Goal: Task Accomplishment & Management: Manage account settings

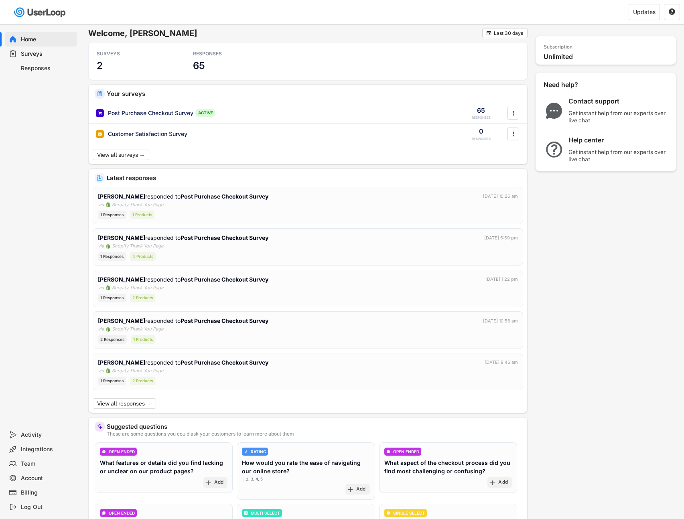
click at [18, 68] on div "Responses" at bounding box center [41, 68] width 72 height 14
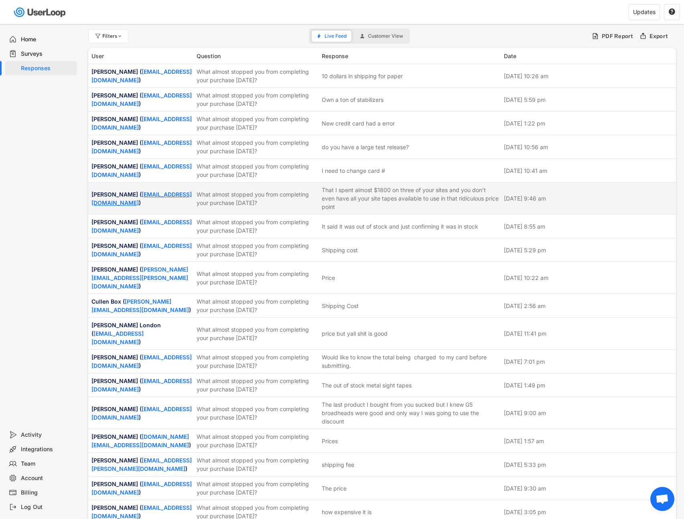
click at [134, 199] on link "[EMAIL_ADDRESS][DOMAIN_NAME]" at bounding box center [141, 198] width 100 height 15
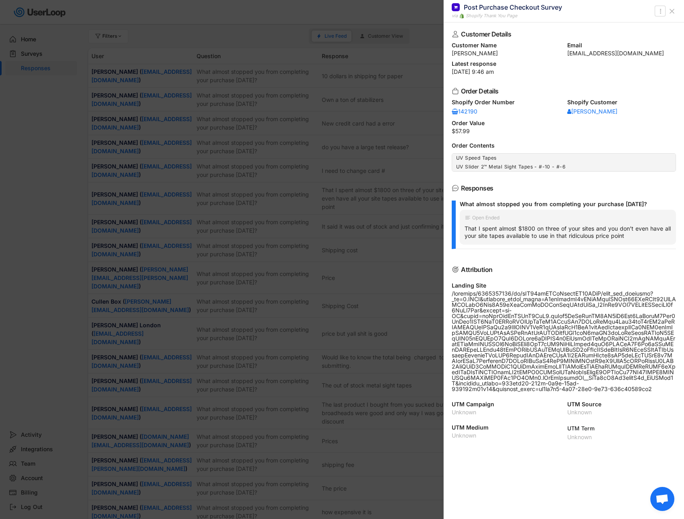
click at [515, 173] on div "Customer Details Customer Name [PERSON_NAME] Email [EMAIL_ADDRESS][DOMAIN_NAME]…" at bounding box center [564, 270] width 240 height 497
click at [587, 112] on div "[PERSON_NAME]" at bounding box center [592, 112] width 50 height 6
click at [669, 12] on icon at bounding box center [672, 11] width 8 height 8
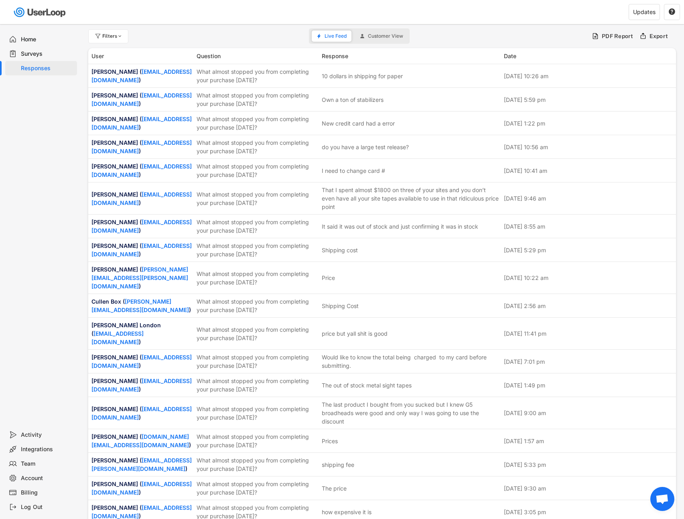
click at [22, 50] on div "Surveys" at bounding box center [47, 54] width 53 height 8
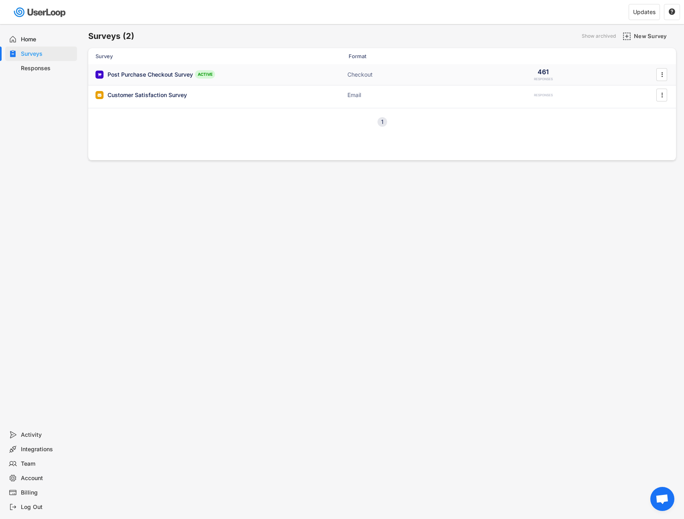
click at [239, 77] on div "Post Purchase Checkout Survey ACTIVE" at bounding box center [175, 74] width 160 height 8
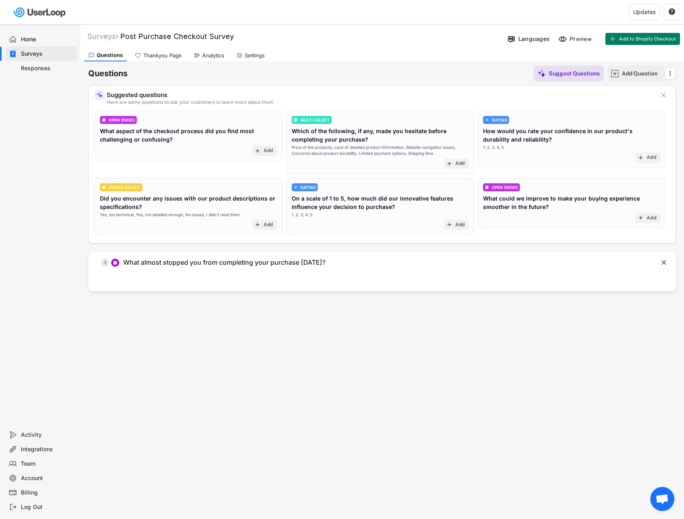
click at [623, 75] on div "Add Question" at bounding box center [642, 73] width 40 height 7
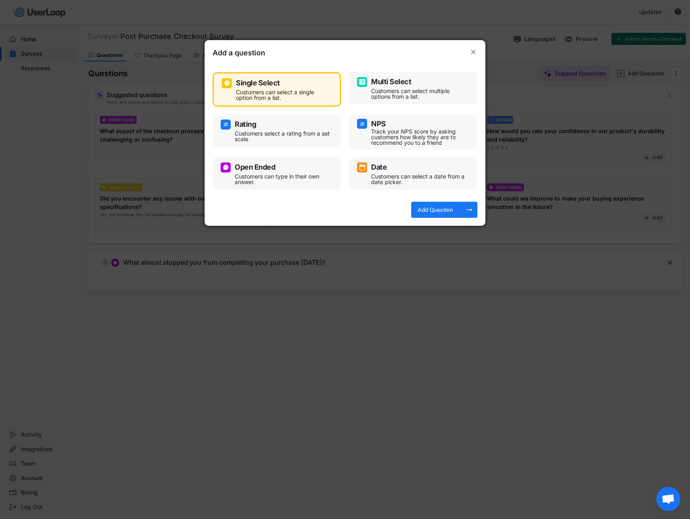
click at [261, 183] on div "Customers can type in their own answer." at bounding box center [283, 179] width 96 height 11
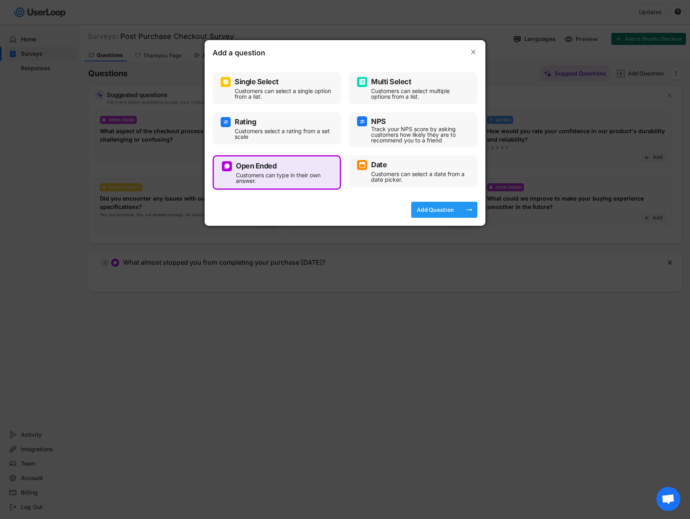
click at [437, 210] on div "Add Question" at bounding box center [435, 209] width 40 height 7
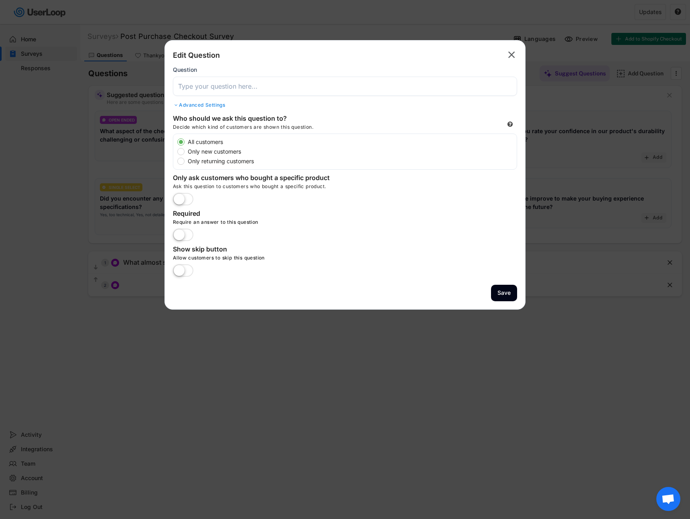
click at [183, 270] on label at bounding box center [183, 271] width 24 height 18
click at [0, 0] on input "checkbox" at bounding box center [0, 0] width 0 height 0
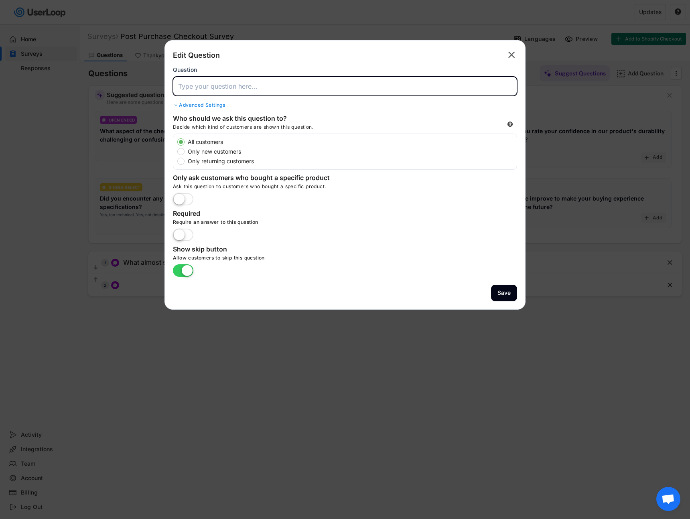
click at [225, 89] on input "input" at bounding box center [345, 86] width 344 height 19
paste input "If you could design our next product, what would it be?"
type input "If you could design our next product, what would it be?"
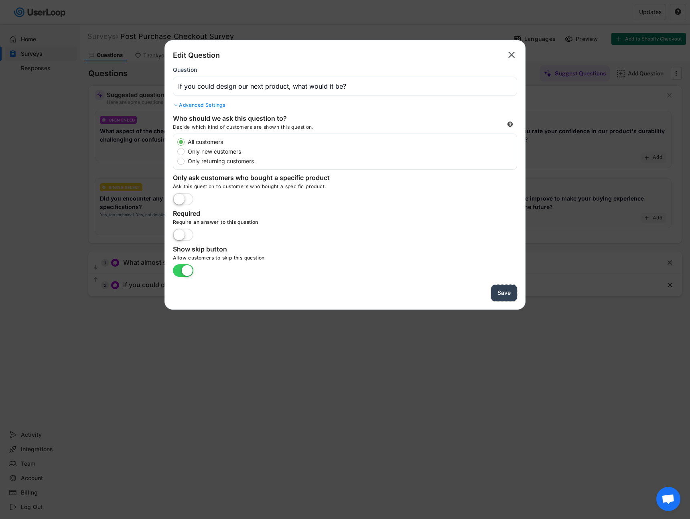
click at [510, 296] on button "Save" at bounding box center [504, 293] width 26 height 16
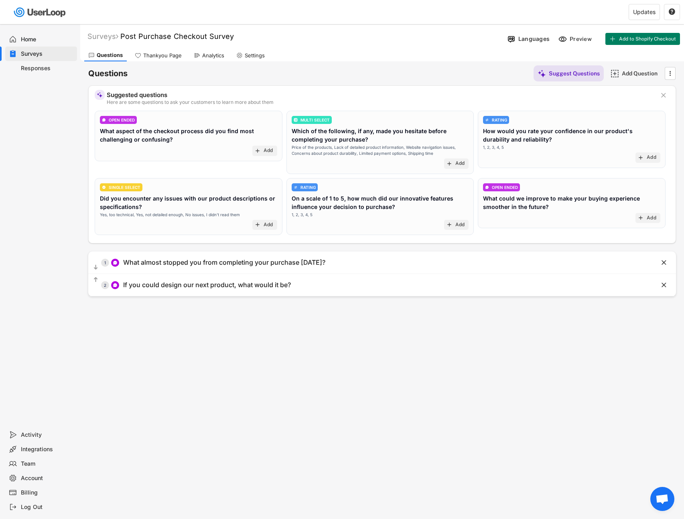
click at [503, 335] on div "Surveys Post Purchase Checkout Survey Languages Preview Add to Shopify Checkout…" at bounding box center [382, 217] width 604 height 387
drag, startPoint x: 347, startPoint y: 367, endPoint x: 337, endPoint y: 370, distance: 10.0
click at [337, 370] on div "Surveys Post Purchase Checkout Survey Languages Preview Add to Shopify Checkout…" at bounding box center [382, 217] width 604 height 387
click at [175, 59] on div "Thankyou Page" at bounding box center [158, 55] width 55 height 12
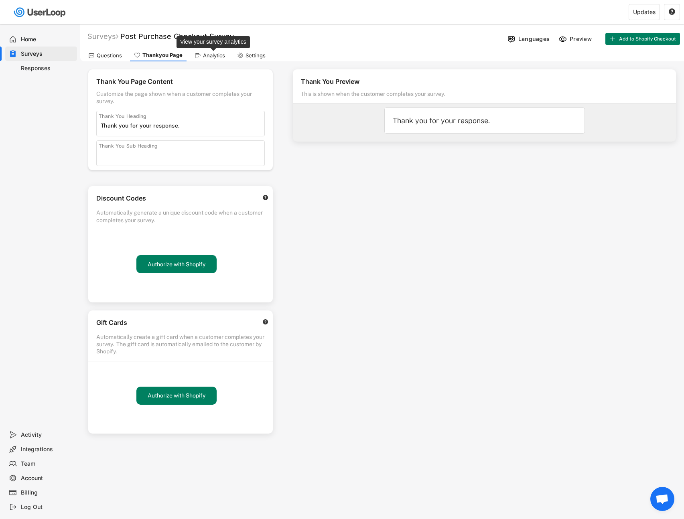
click at [216, 55] on div "Analytics" at bounding box center [214, 55] width 22 height 7
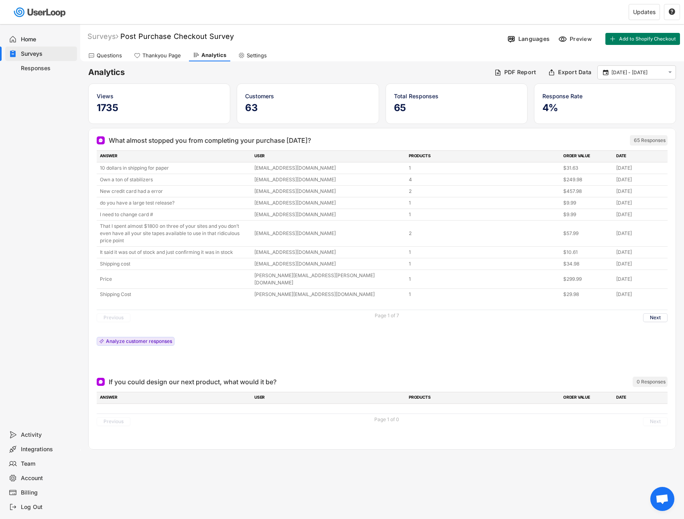
click at [389, 57] on div "Questions Thankyou Page Analytics Settings" at bounding box center [382, 54] width 604 height 14
click at [236, 354] on div at bounding box center [382, 362] width 571 height 16
click at [636, 43] on button "Add to Shopify Checkout" at bounding box center [642, 39] width 75 height 12
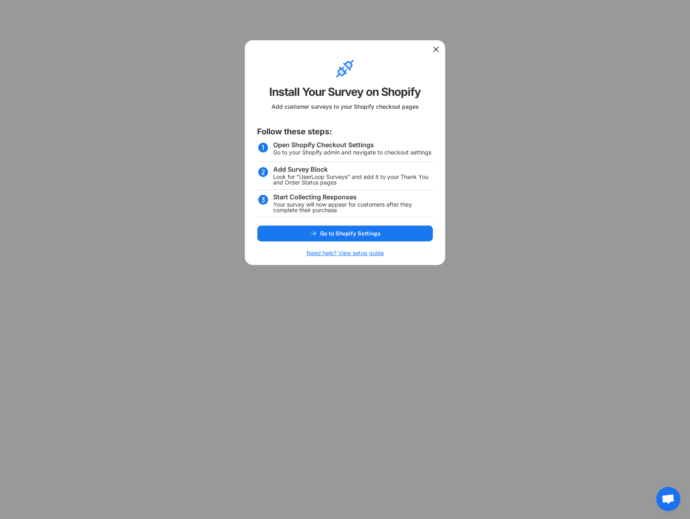
click at [431, 56] on div at bounding box center [345, 49] width 200 height 16
click at [437, 50] on use at bounding box center [436, 49] width 8 height 8
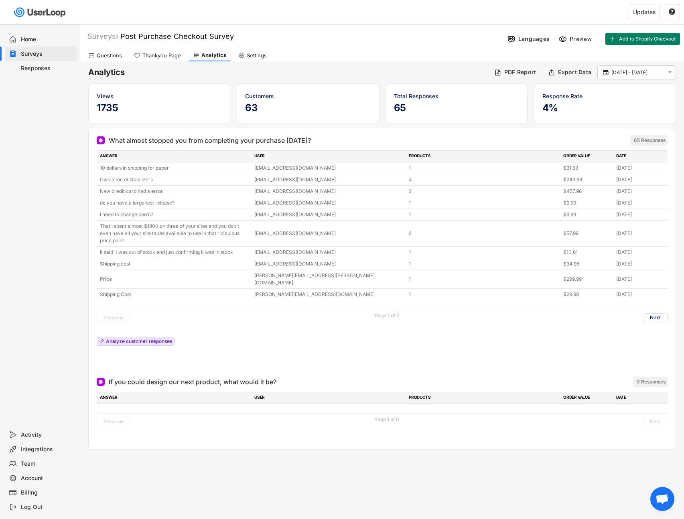
click at [290, 319] on div "ANSWER USER PRODUCTS ORDER VALUE DATE 10 dollars in shipping for paper [EMAIL_A…" at bounding box center [382, 249] width 571 height 199
click at [31, 74] on div "Responses" at bounding box center [41, 68] width 72 height 14
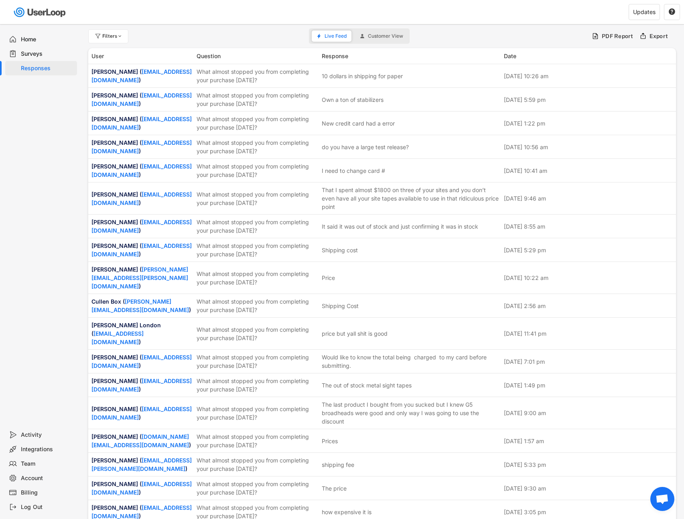
click at [31, 57] on div "Surveys" at bounding box center [47, 54] width 53 height 8
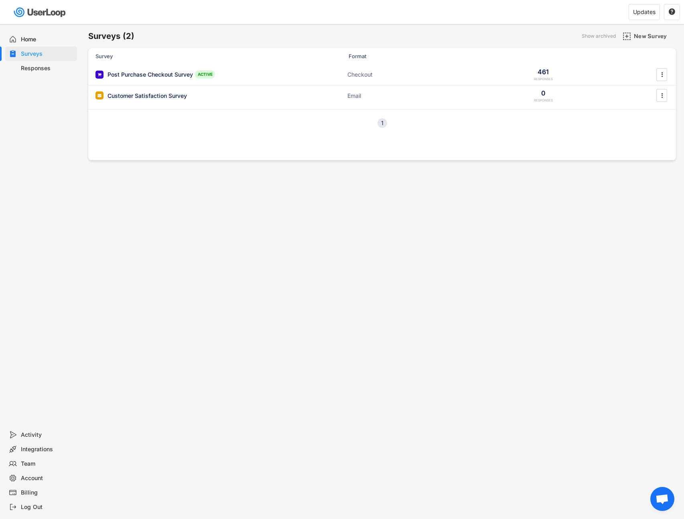
click at [29, 44] on div "Home" at bounding box center [41, 39] width 72 height 14
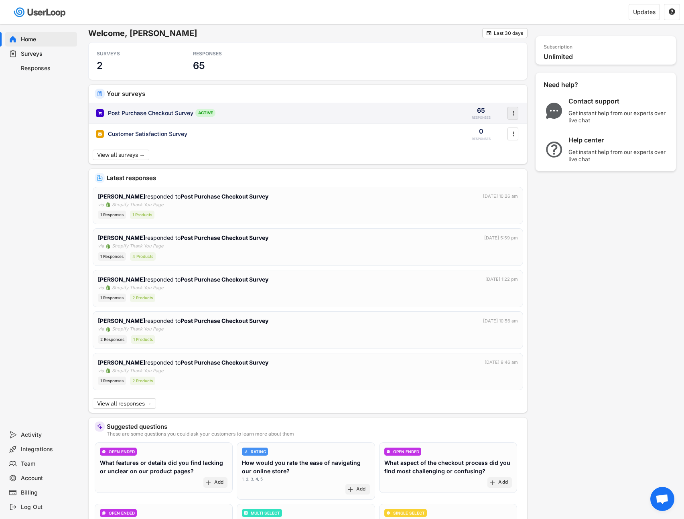
click at [515, 114] on icon "" at bounding box center [513, 113] width 8 height 12
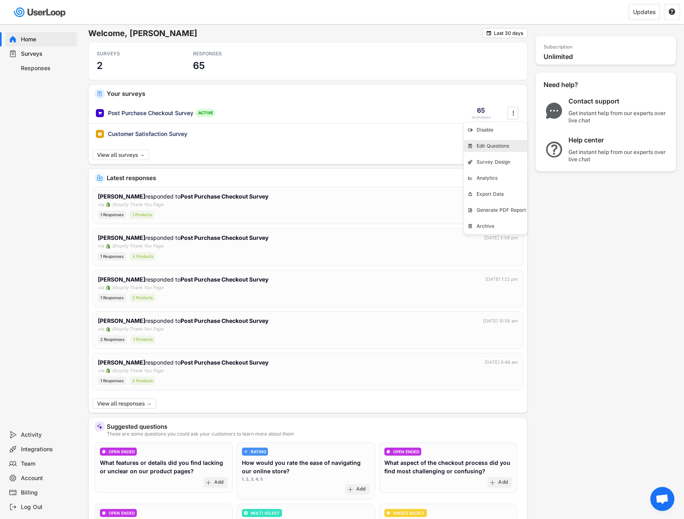
click at [497, 149] on div "Edit Questions" at bounding box center [495, 146] width 63 height 12
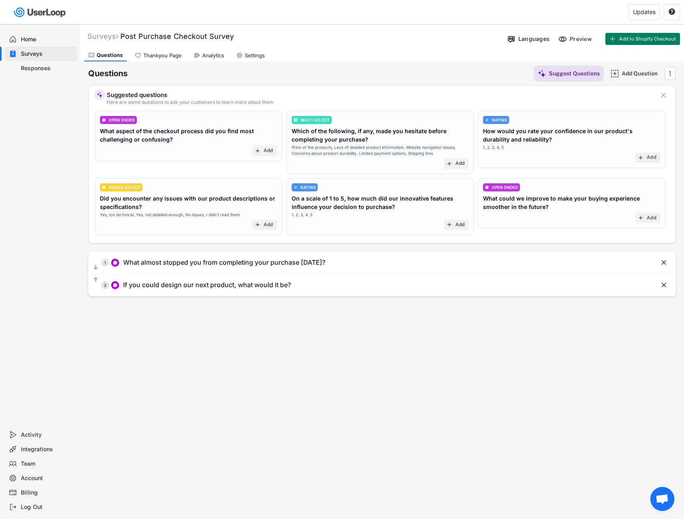
click at [169, 57] on div "Thankyou Page" at bounding box center [162, 55] width 39 height 7
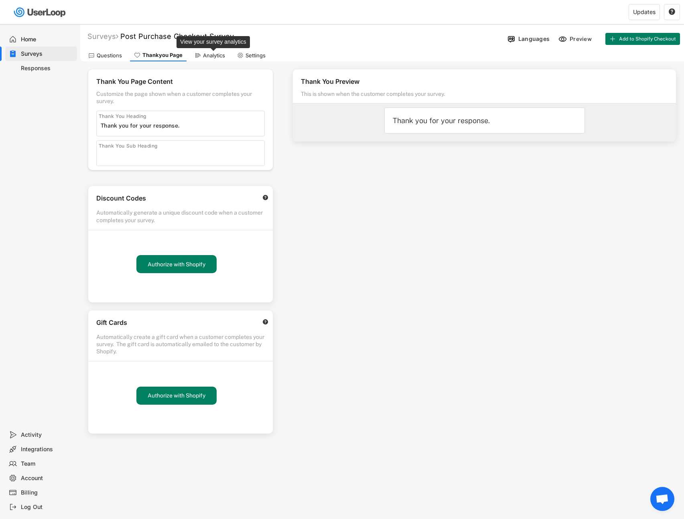
click at [206, 57] on div "Analytics" at bounding box center [214, 55] width 22 height 7
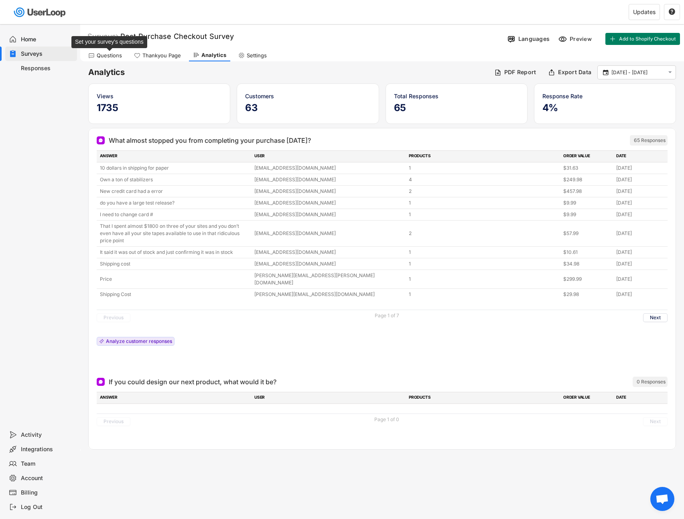
click at [115, 55] on div "Questions" at bounding box center [109, 55] width 25 height 7
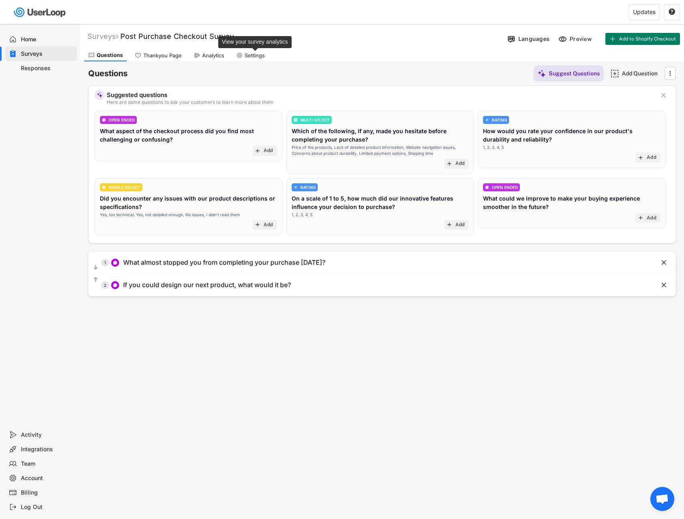
click at [252, 56] on div "Settings" at bounding box center [255, 55] width 20 height 7
select select ""weekly""
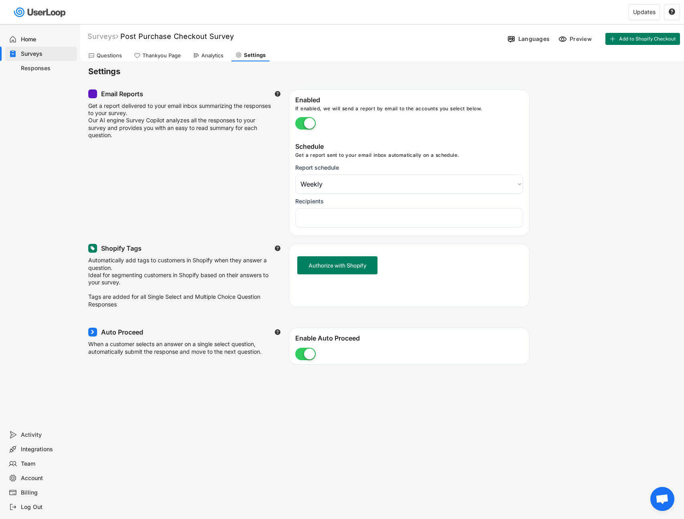
select select "1348695171700984260__LOOKUP__1745414265060x151123855274571070"
click at [106, 61] on div "Questions" at bounding box center [105, 55] width 42 height 12
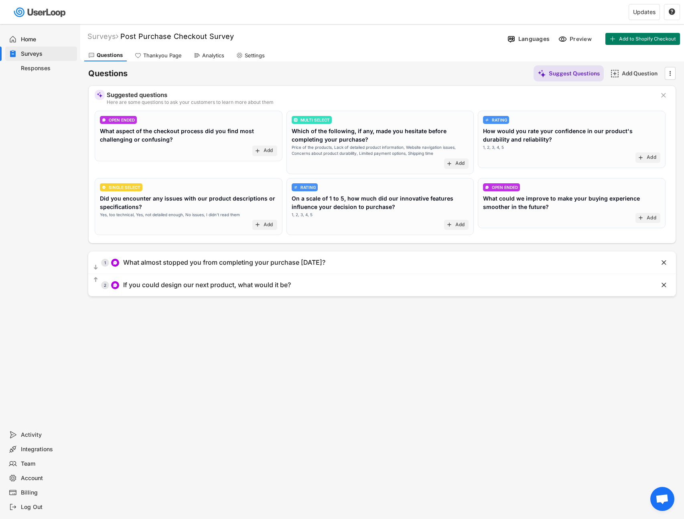
click at [579, 39] on div "Preview" at bounding box center [582, 38] width 24 height 7
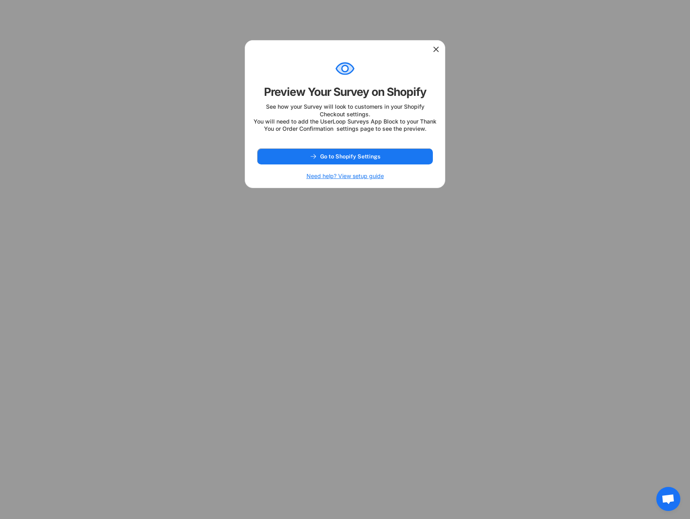
click at [491, 76] on div at bounding box center [345, 259] width 690 height 519
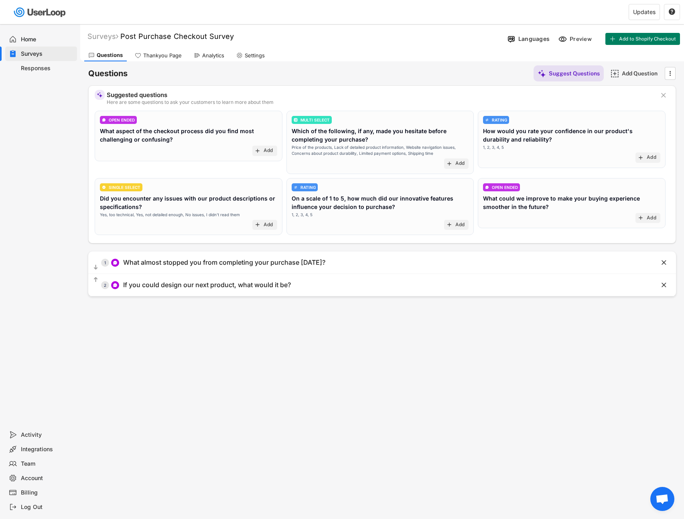
click at [24, 63] on div "Responses" at bounding box center [41, 68] width 72 height 14
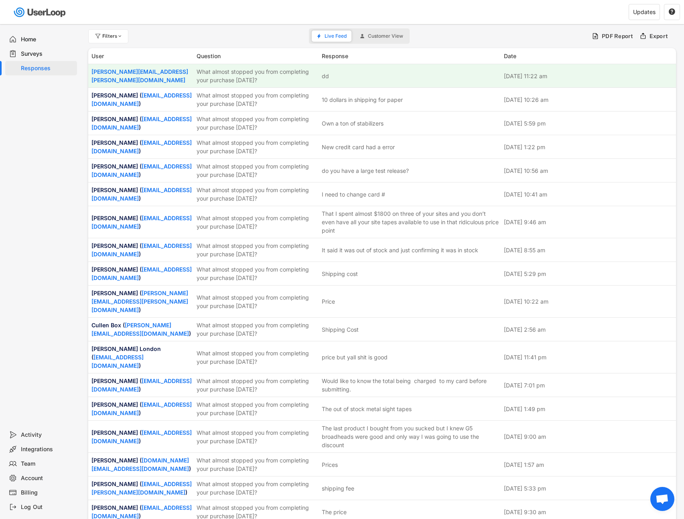
click at [43, 126] on div "Home Surveys Responses" at bounding box center [40, 226] width 80 height 404
click at [39, 51] on div "Surveys" at bounding box center [47, 54] width 53 height 8
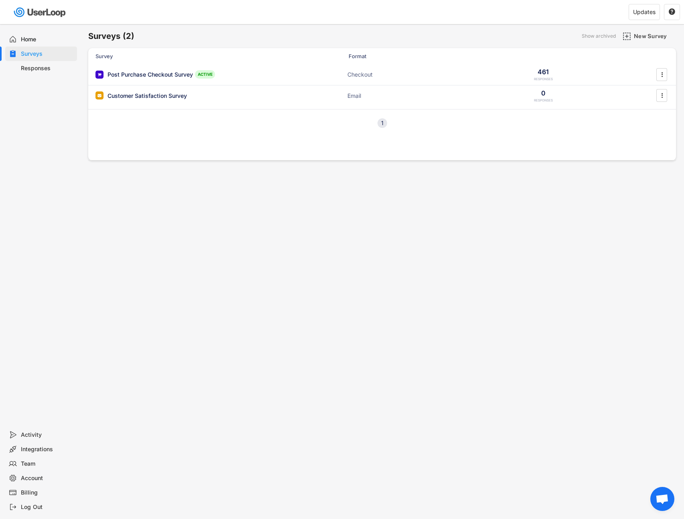
click at [39, 65] on div "Responses" at bounding box center [47, 69] width 53 height 8
